Goal: Download file/media

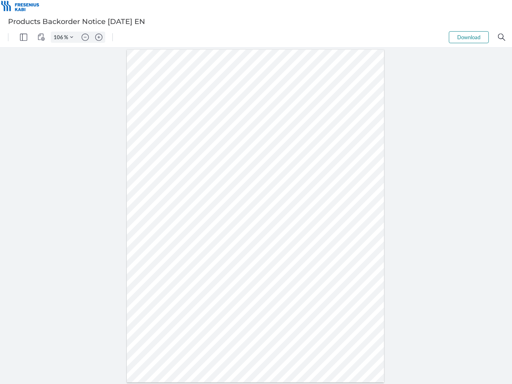
click at [24, 37] on img "Panel" at bounding box center [23, 37] width 7 height 7
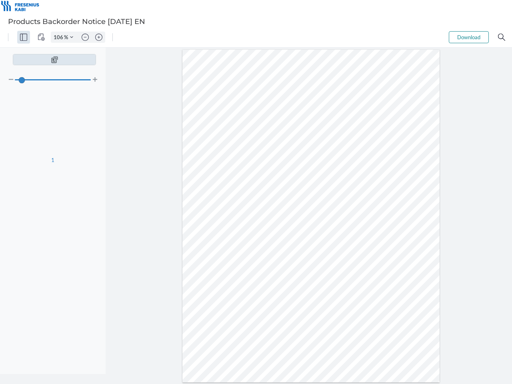
click at [41, 37] on img "View Controls" at bounding box center [41, 37] width 7 height 7
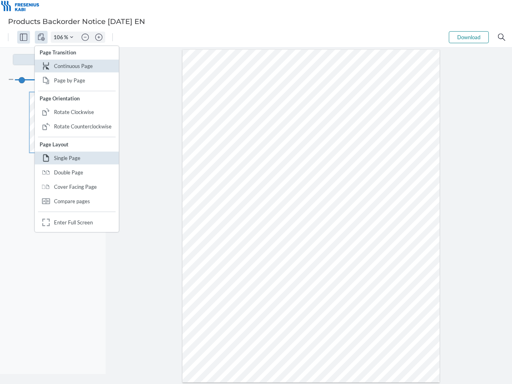
click at [60, 37] on input "106" at bounding box center [57, 37] width 13 height 7
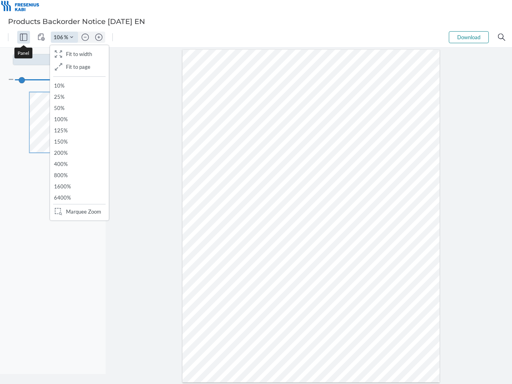
click at [72, 37] on img "Zoom Controls" at bounding box center [71, 37] width 3 height 3
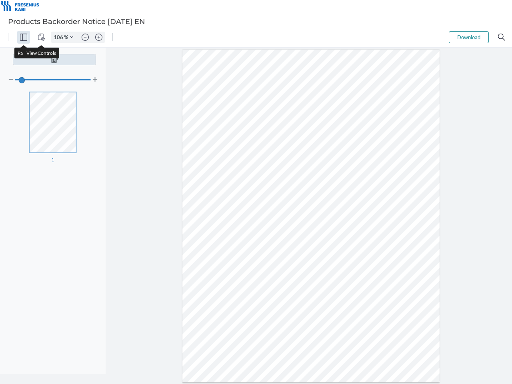
click at [85, 37] on img "Zoom out" at bounding box center [85, 37] width 7 height 7
click at [99, 37] on img "Zoom in" at bounding box center [98, 37] width 7 height 7
type input "106"
click at [469, 37] on button "Download" at bounding box center [469, 37] width 40 height 12
click at [502, 37] on img "Search" at bounding box center [501, 37] width 7 height 7
